Goal: Task Accomplishment & Management: Use online tool/utility

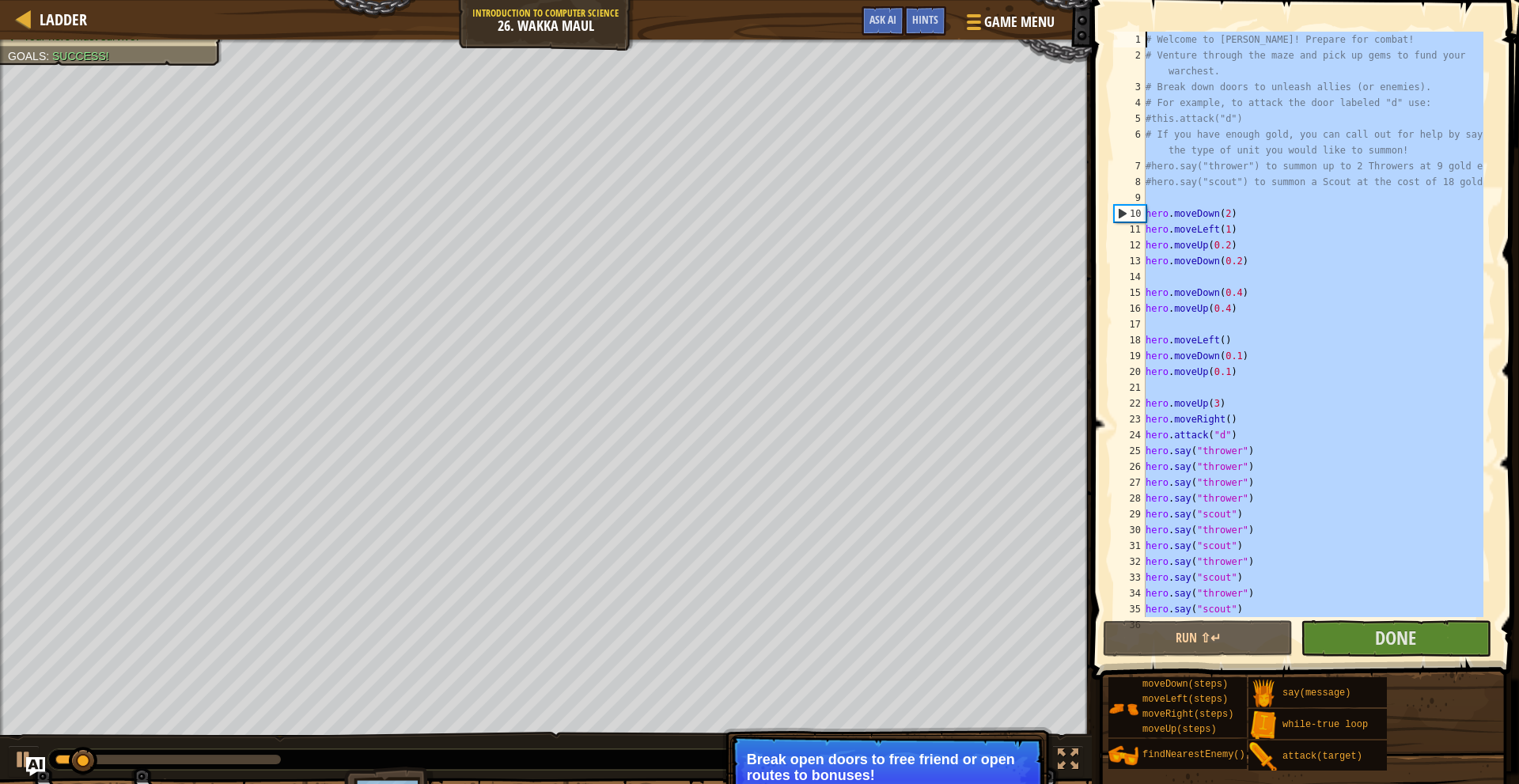
drag, startPoint x: 1221, startPoint y: 611, endPoint x: 1118, endPoint y: -30, distance: 649.2
click at [1118, 0] on html "Ladder Introduction to Computer Science 26. Wakka Maul Game Menu Done Hints Ask…" at bounding box center [760, 0] width 1519 height 0
type textarea "# Welcome to [PERSON_NAME]! Prepare for combat! # Venture through the maze and …"
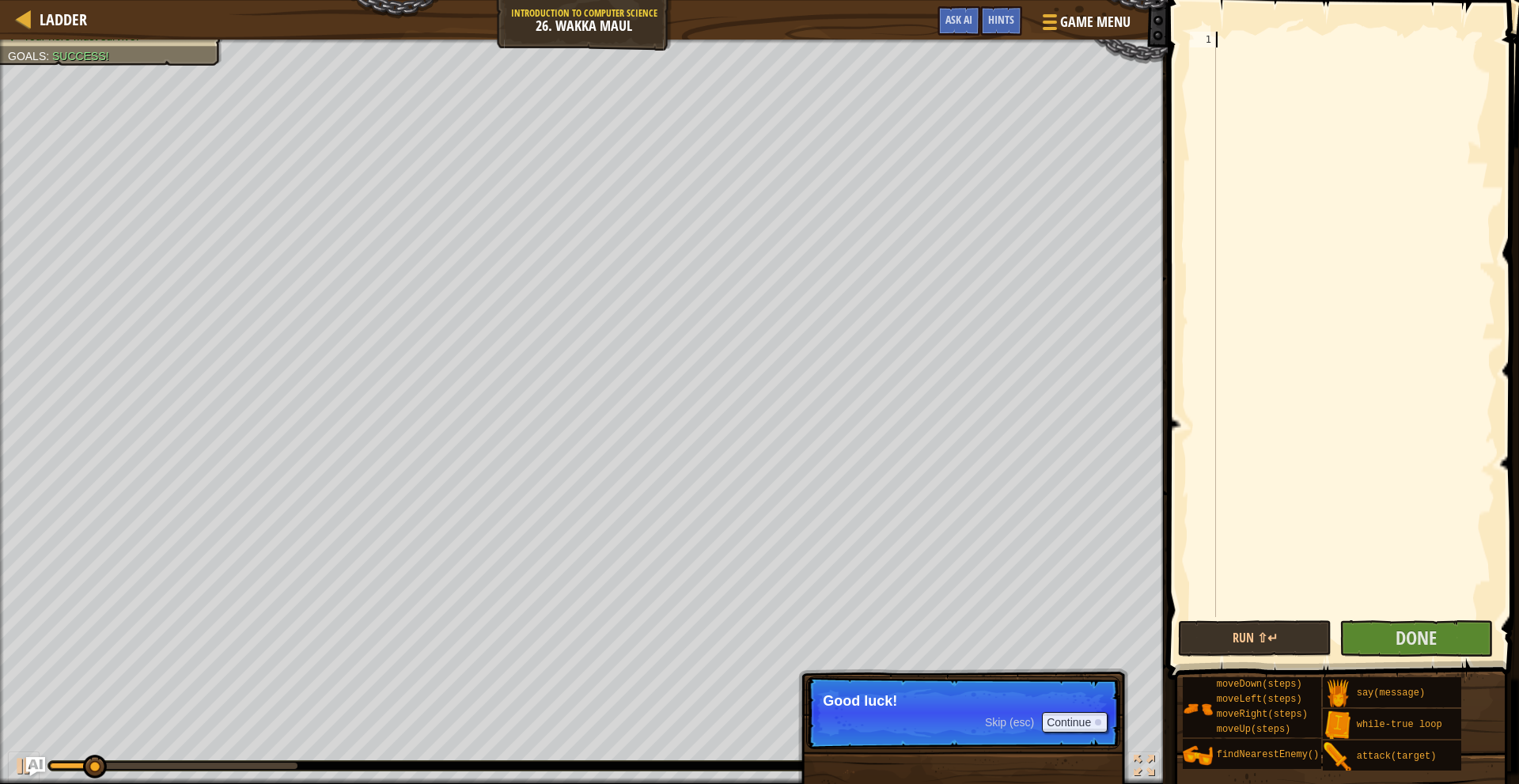
paste textarea "hero.say("thrower")"
type textarea "hero.say("thrower")"
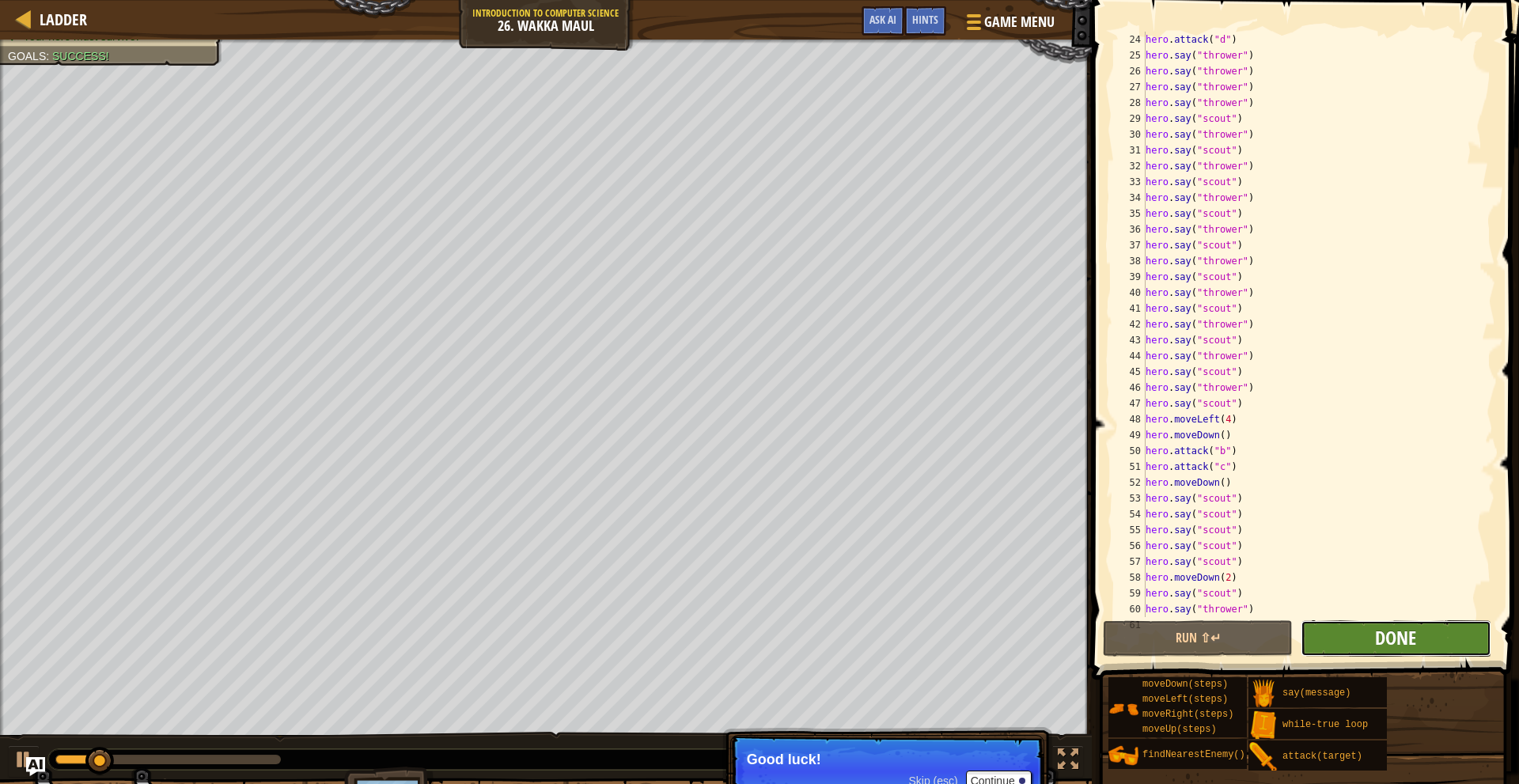
click at [1403, 643] on span "Done" at bounding box center [1396, 637] width 41 height 26
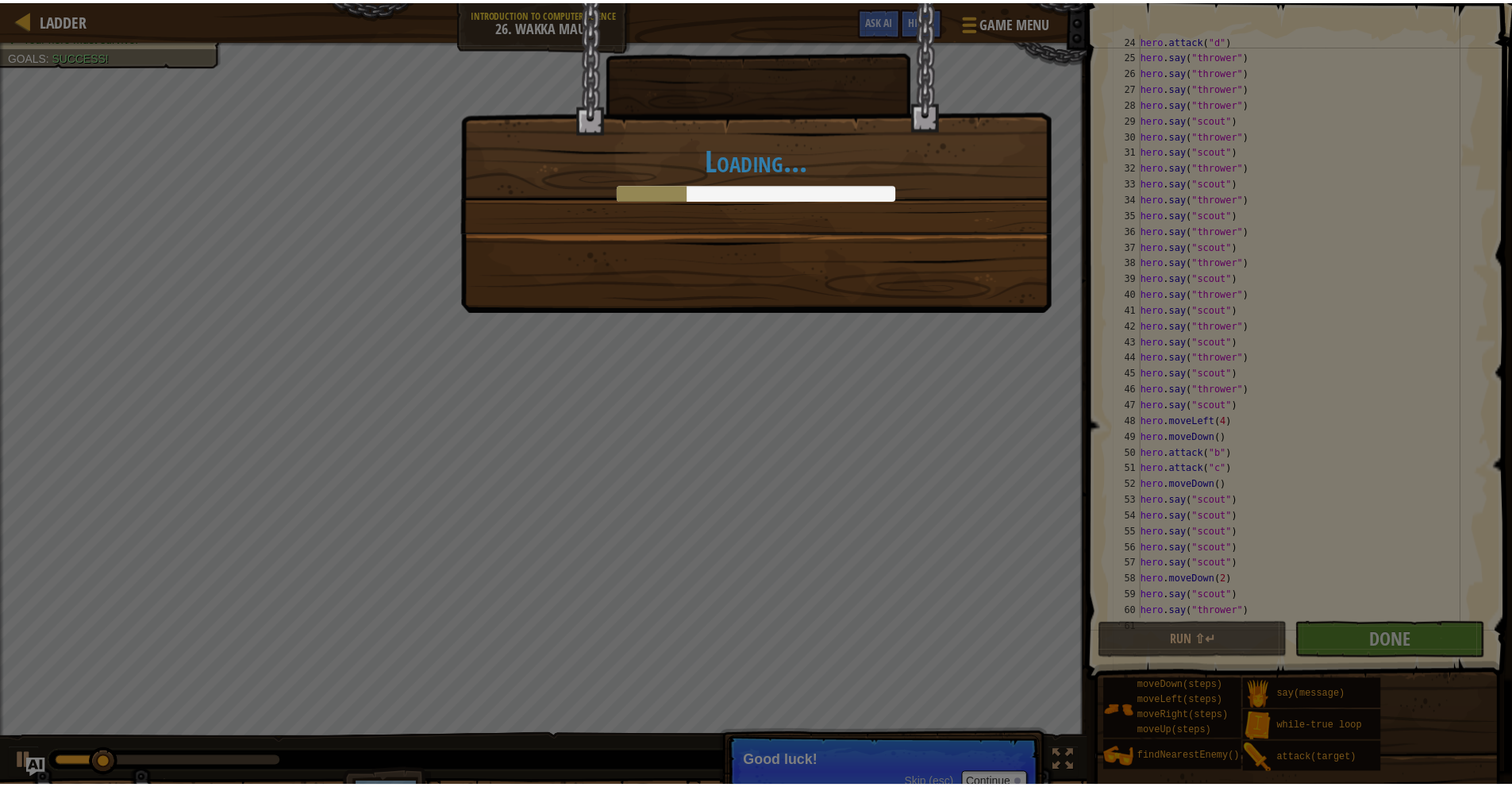
scroll to position [397, 0]
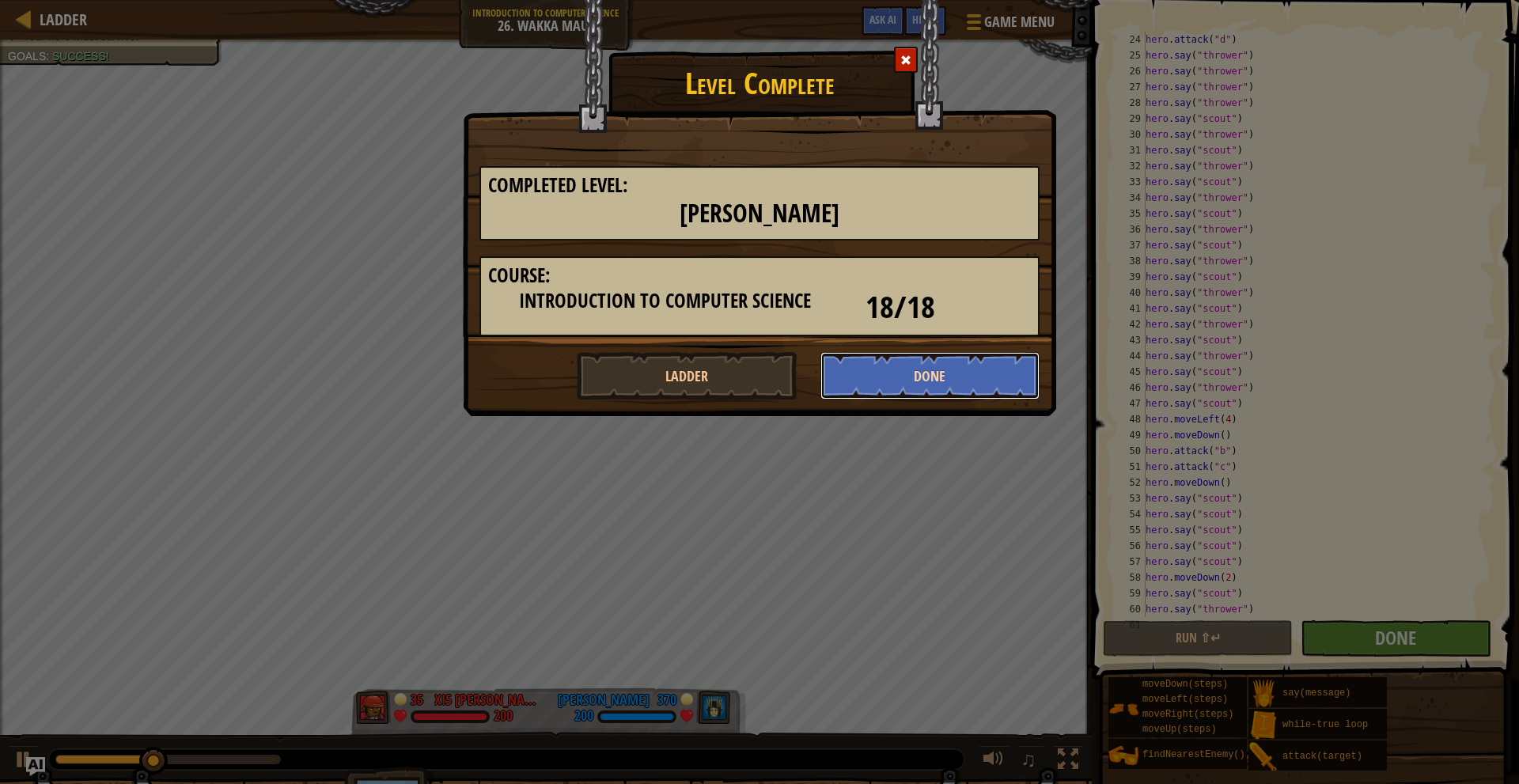
click at [901, 375] on button "Done" at bounding box center [930, 375] width 220 height 47
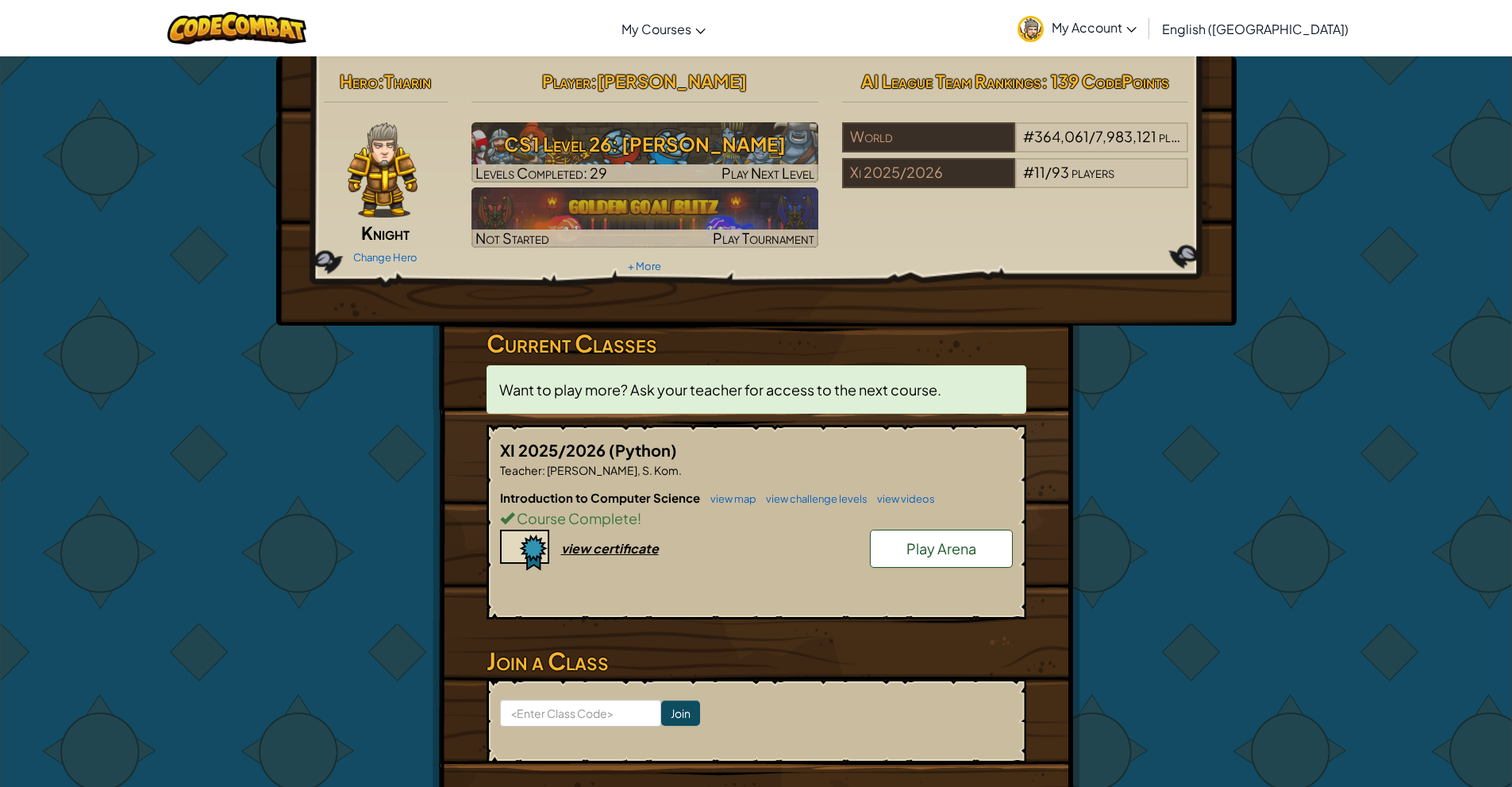
click at [977, 555] on link "Play Arena" at bounding box center [941, 549] width 143 height 39
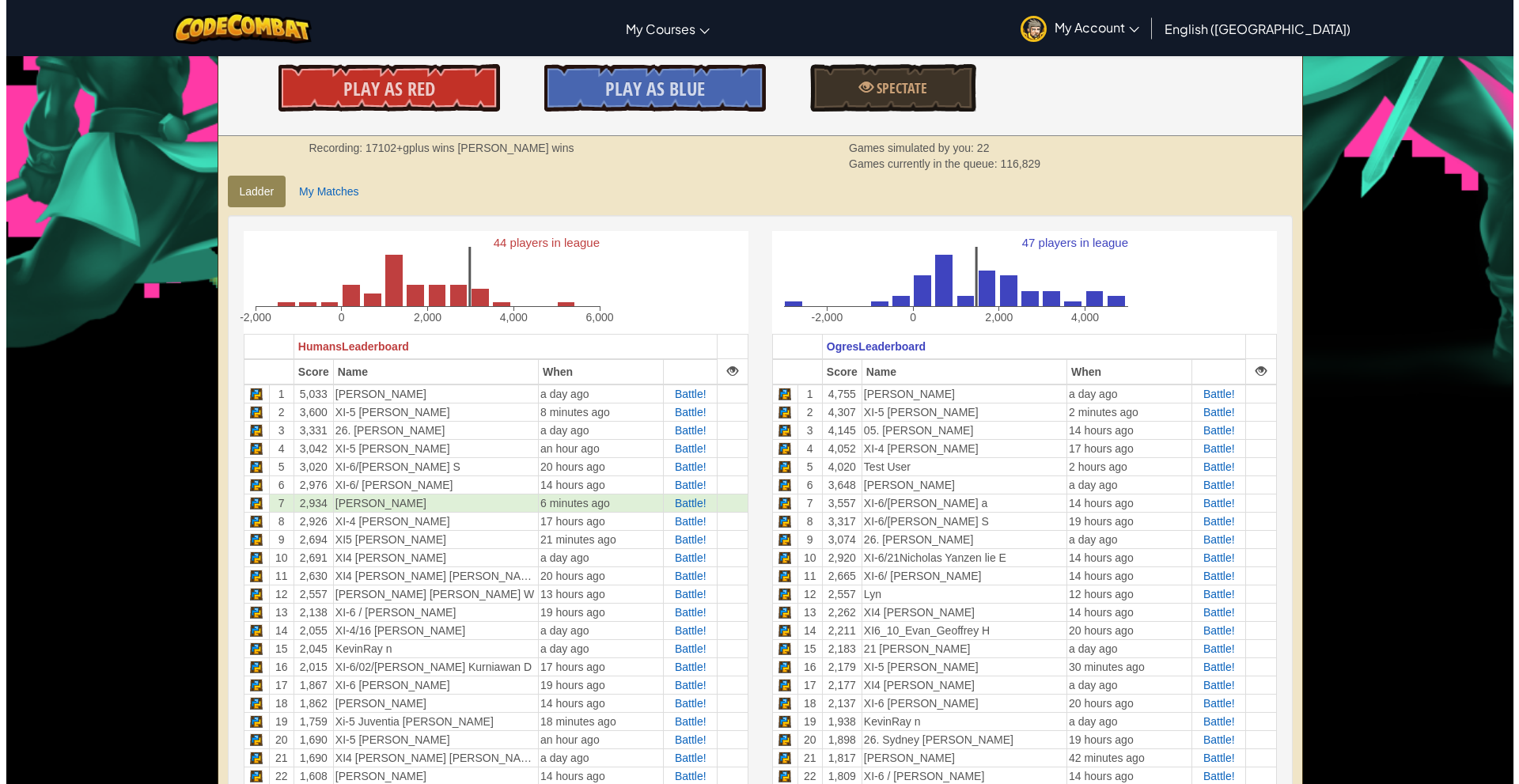
scroll to position [238, 0]
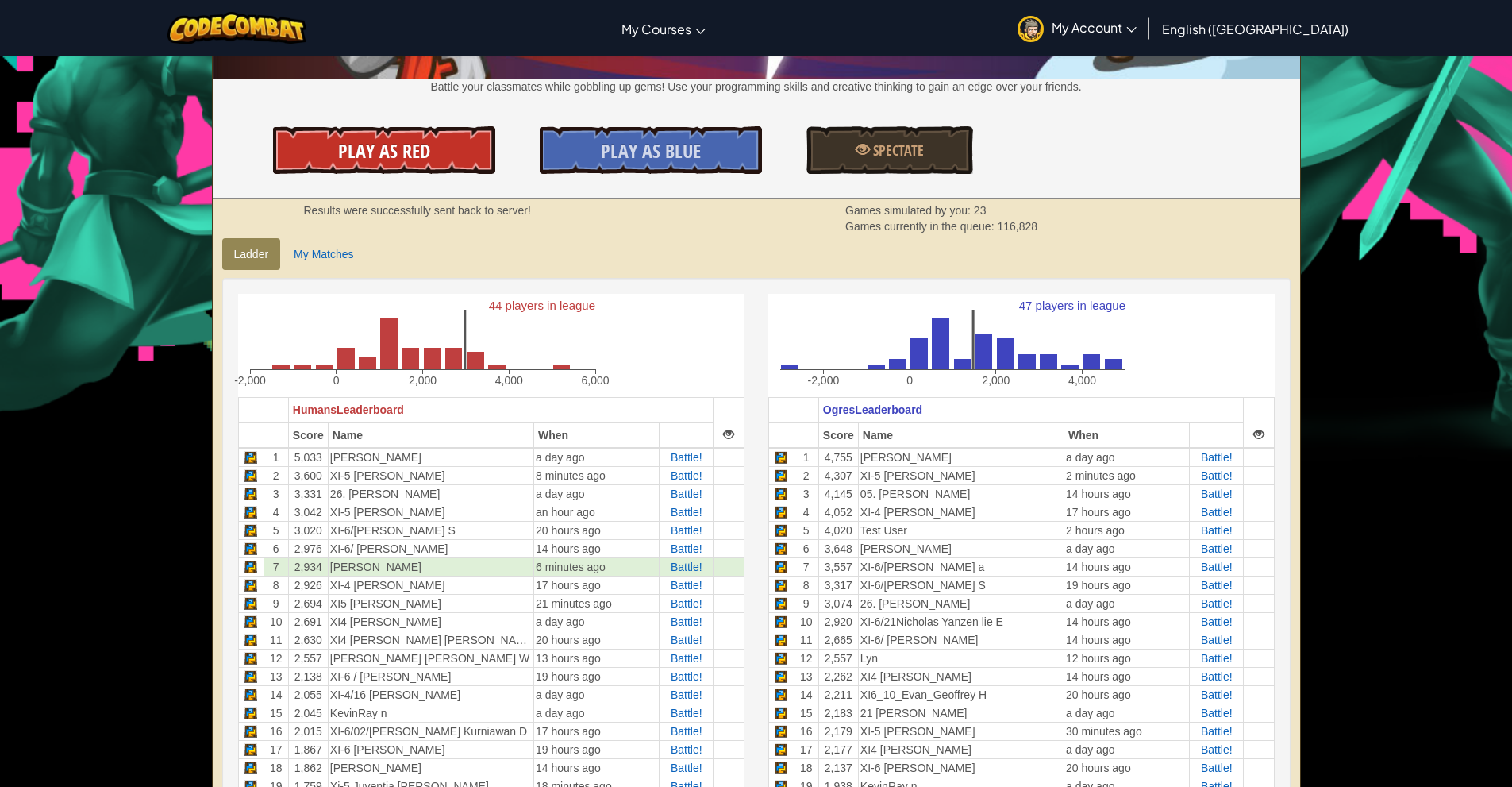
click at [443, 163] on link "Play As Red" at bounding box center [383, 150] width 222 height 47
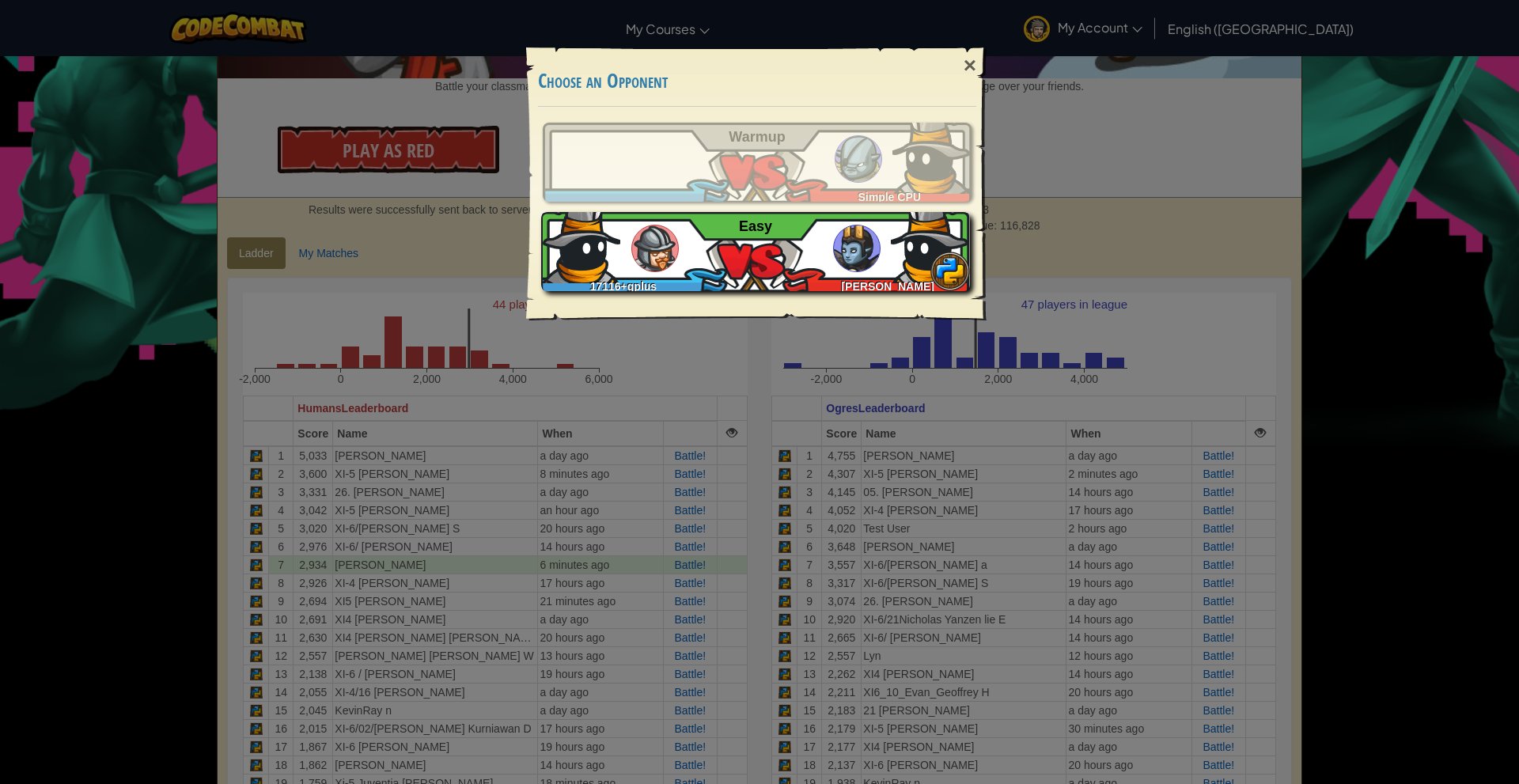
click at [797, 247] on div "17116+gplus [PERSON_NAME]" at bounding box center [755, 251] width 429 height 79
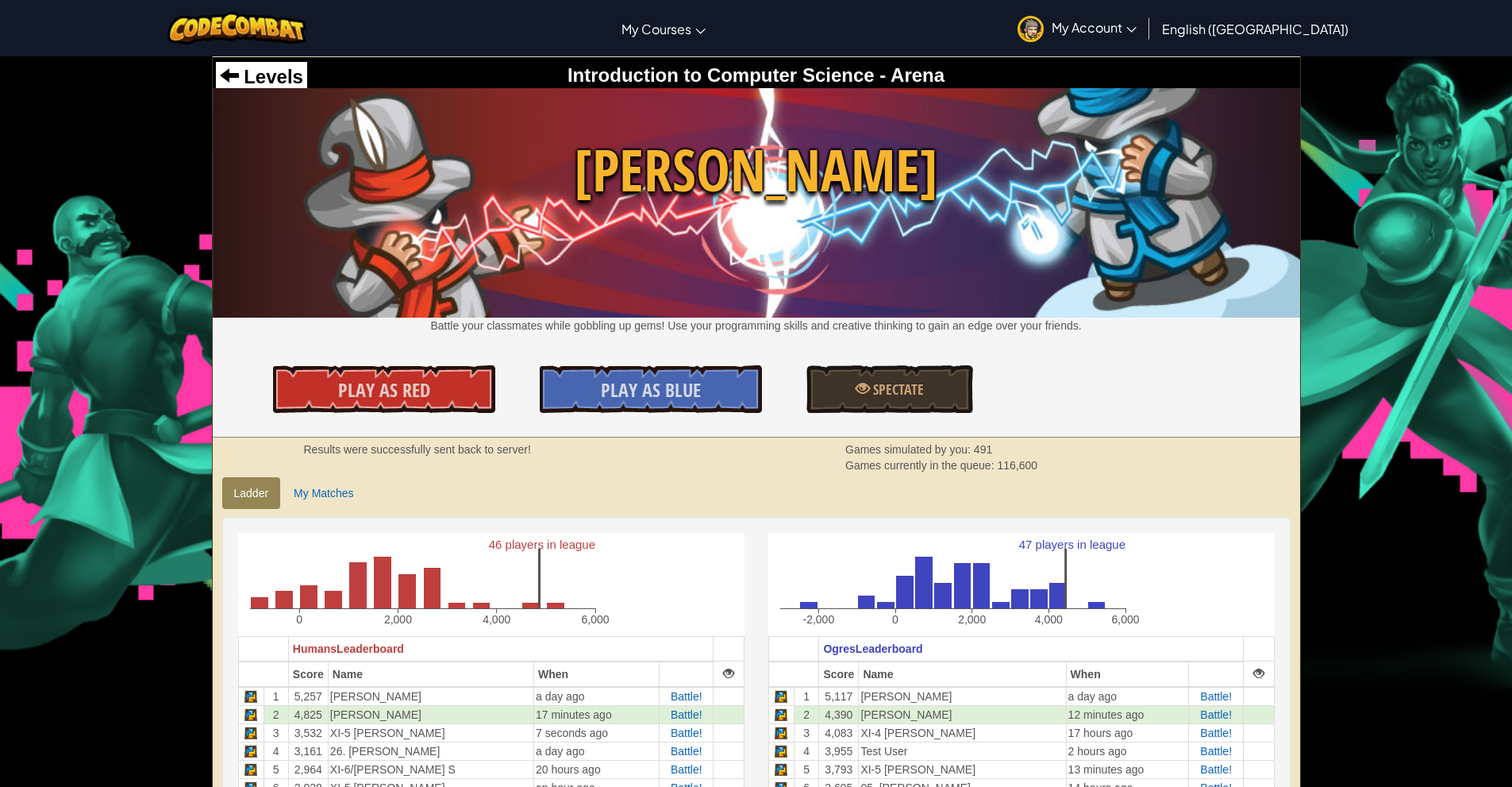
scroll to position [239, 0]
